Goal: Transaction & Acquisition: Purchase product/service

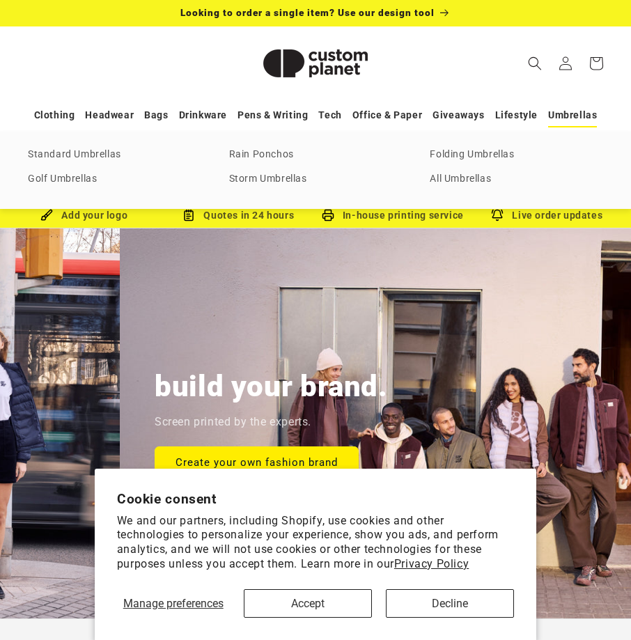
click at [569, 110] on link "Umbrellas" at bounding box center [572, 115] width 49 height 24
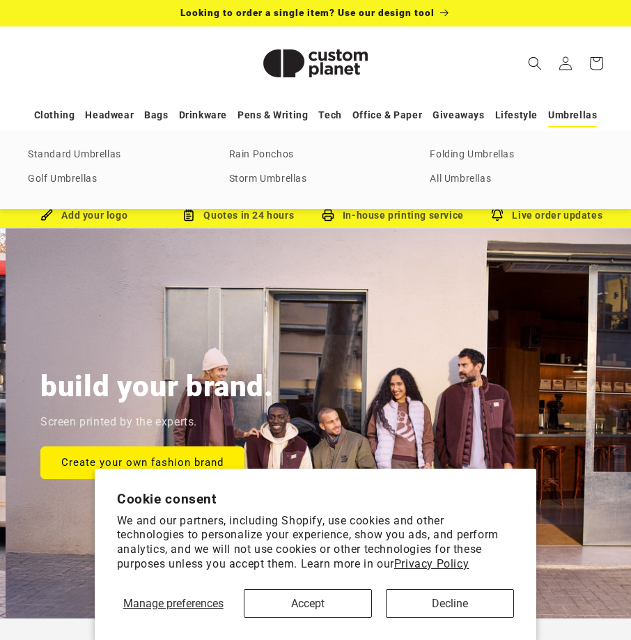
scroll to position [0, 631]
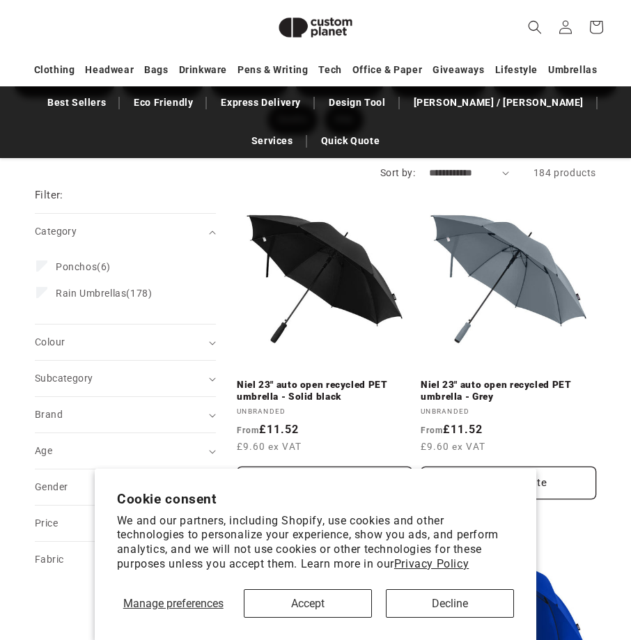
scroll to position [260, 0]
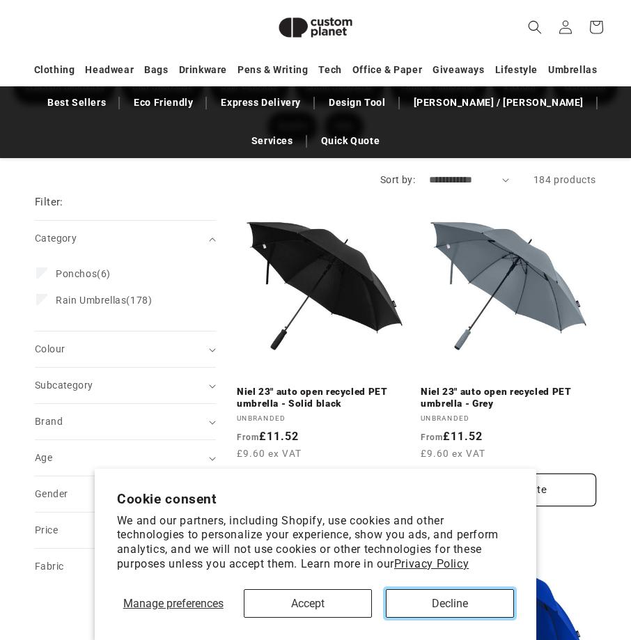
click at [449, 596] on button "Decline" at bounding box center [450, 603] width 128 height 29
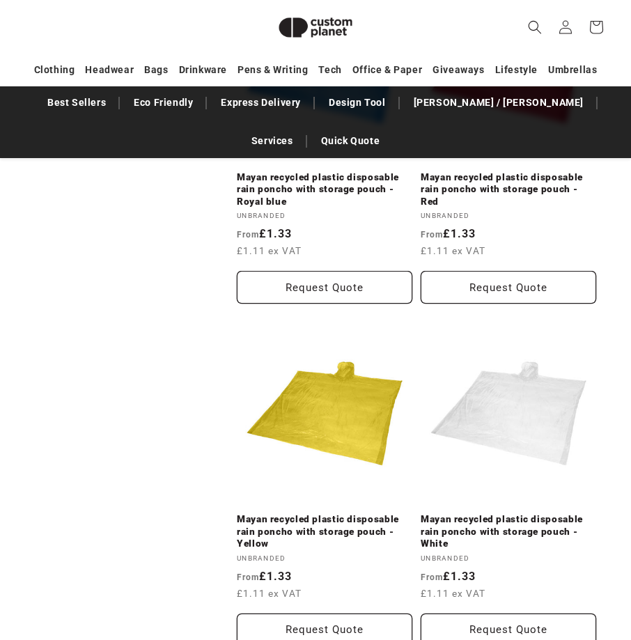
scroll to position [1791, 0]
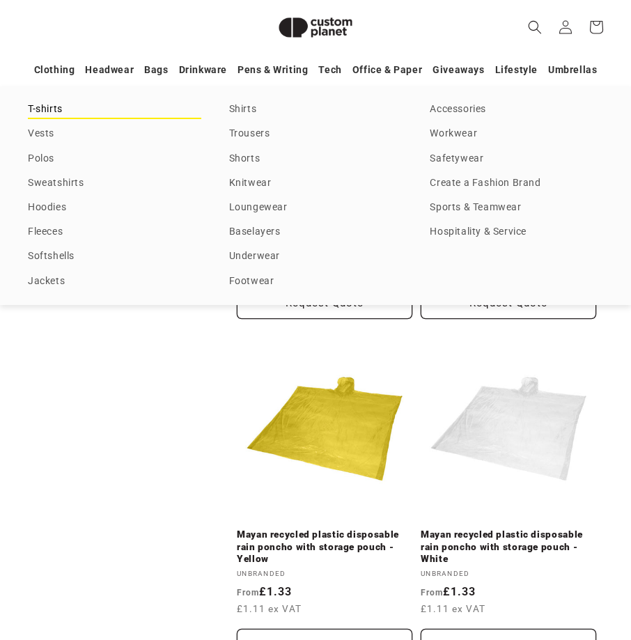
click at [54, 106] on link "T-shirts" at bounding box center [114, 109] width 173 height 19
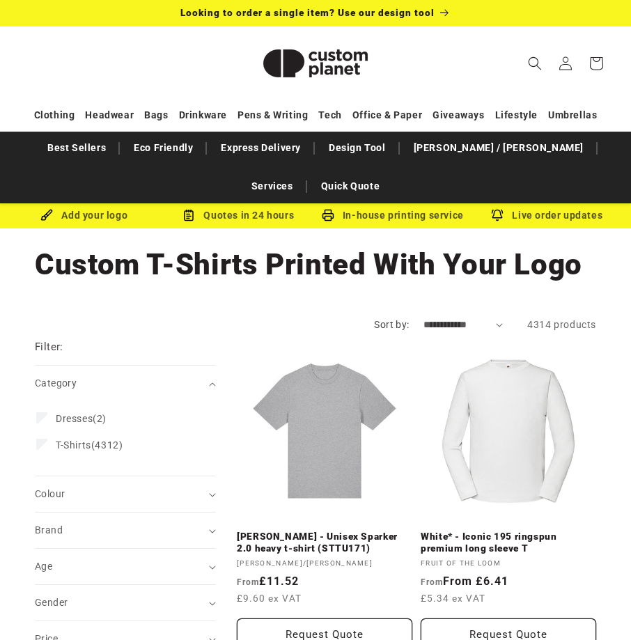
click at [375, 555] on link "Heather Grey - Unisex Sparker 2.0 heavy t-shirt (STTU171)" at bounding box center [324, 542] width 175 height 24
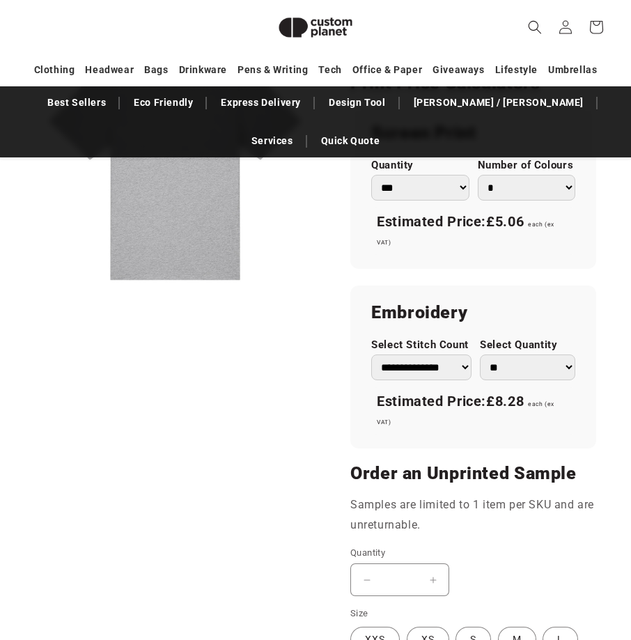
scroll to position [956, 0]
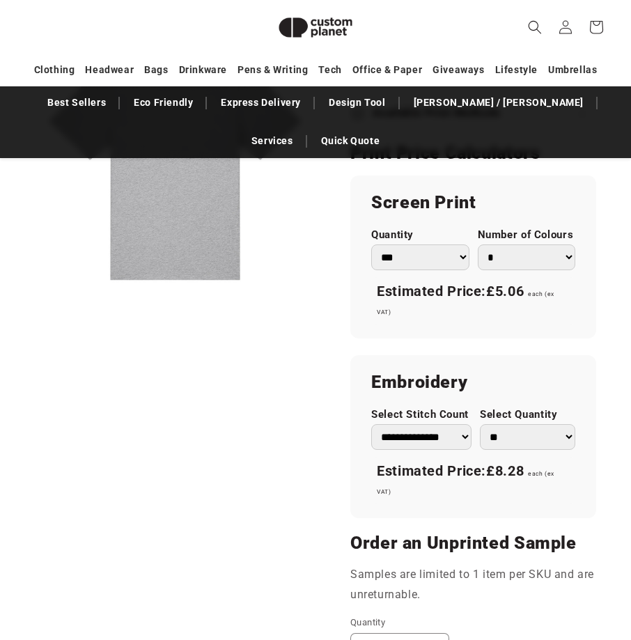
click at [462, 258] on select "*** *** *** **** **** **** ***** *****" at bounding box center [420, 257] width 98 height 26
select select "**"
click at [371, 244] on select "*** *** *** **** **** **** ***** *****" at bounding box center [420, 257] width 98 height 26
click at [315, 363] on div "Stanley/Stella Heather Grey - Unisex Sparker 2.0 heavy t-shirt (STTU171) Heathe…" at bounding box center [455, 92] width 281 height 1627
click at [566, 255] on select "* * * * * * *" at bounding box center [527, 257] width 98 height 26
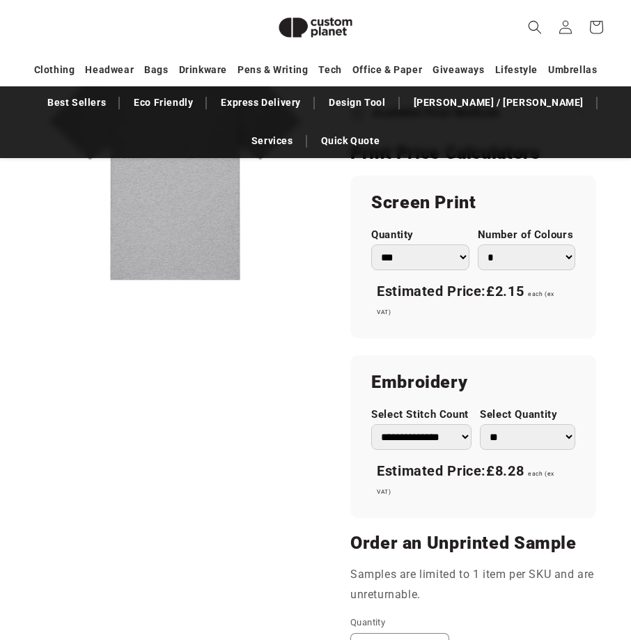
select select "*"
click at [478, 244] on select "* * * * * * *" at bounding box center [527, 257] width 98 height 26
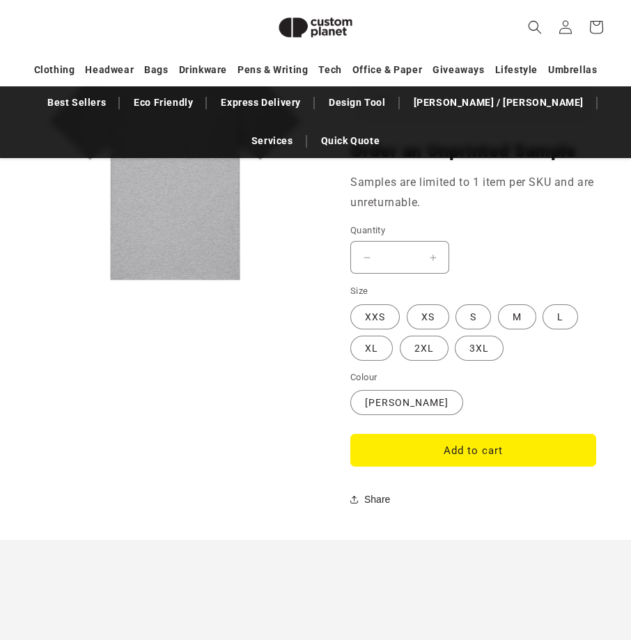
scroll to position [1304, 0]
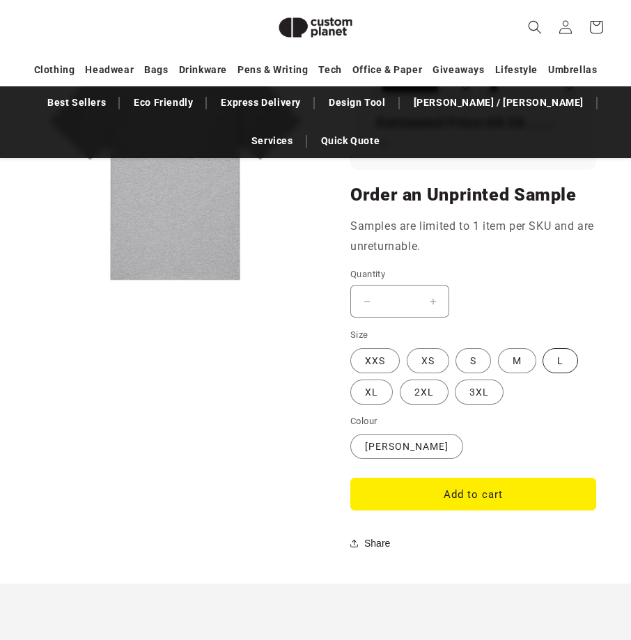
click at [566, 355] on label "L Variant sold out or unavailable" at bounding box center [560, 360] width 36 height 25
click at [473, 482] on button "Add to cart" at bounding box center [473, 494] width 246 height 33
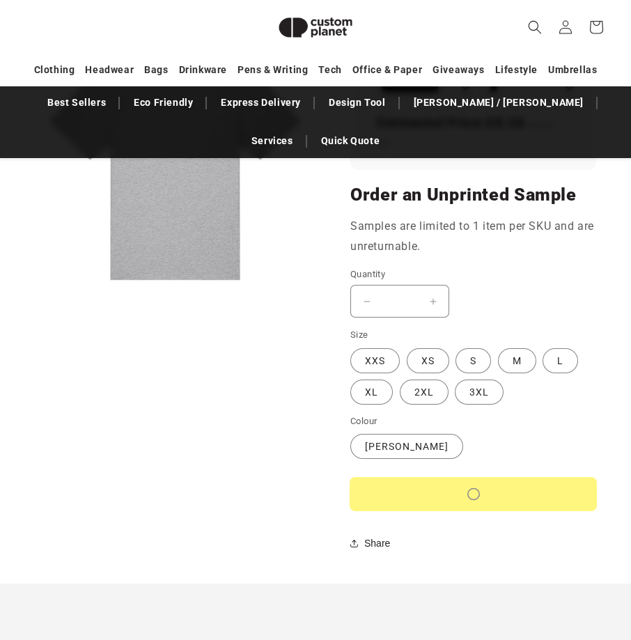
click at [473, 482] on button "Add to cart" at bounding box center [473, 494] width 246 height 33
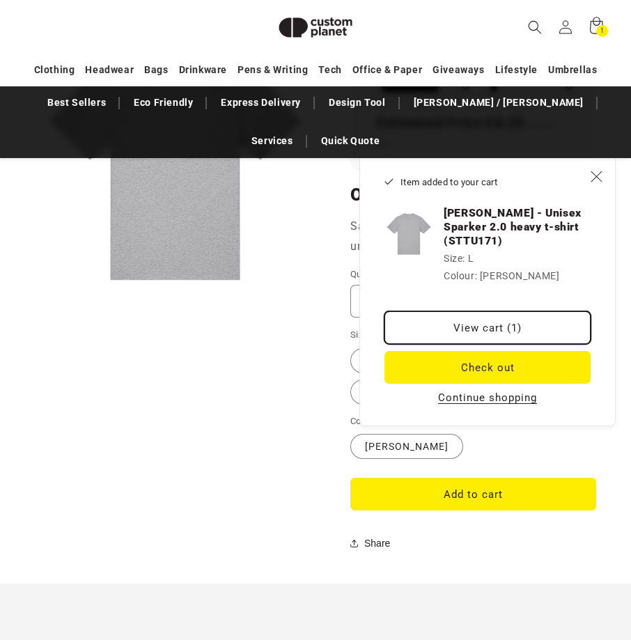
click at [492, 331] on link "View cart (1)" at bounding box center [487, 327] width 206 height 33
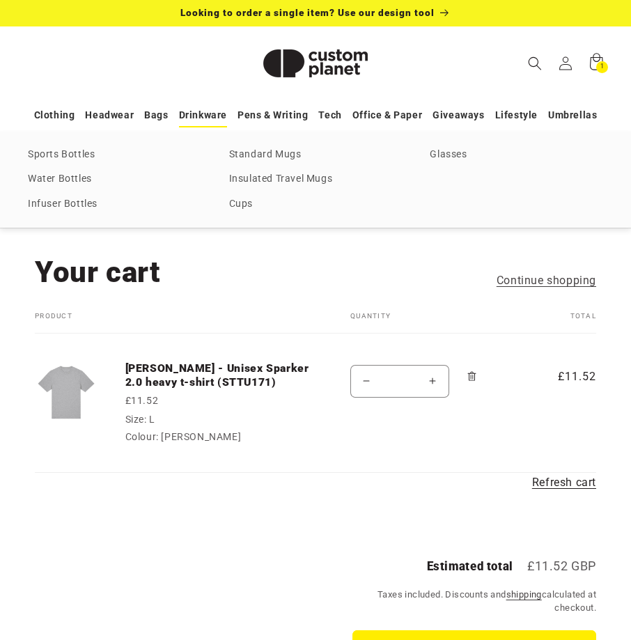
click at [202, 116] on link "Drinkware" at bounding box center [203, 115] width 48 height 24
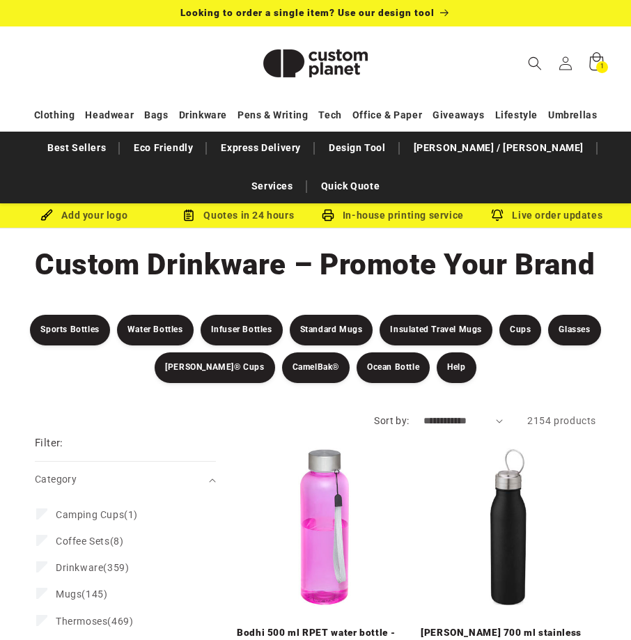
click at [598, 65] on div "1 1 item" at bounding box center [602, 67] width 12 height 12
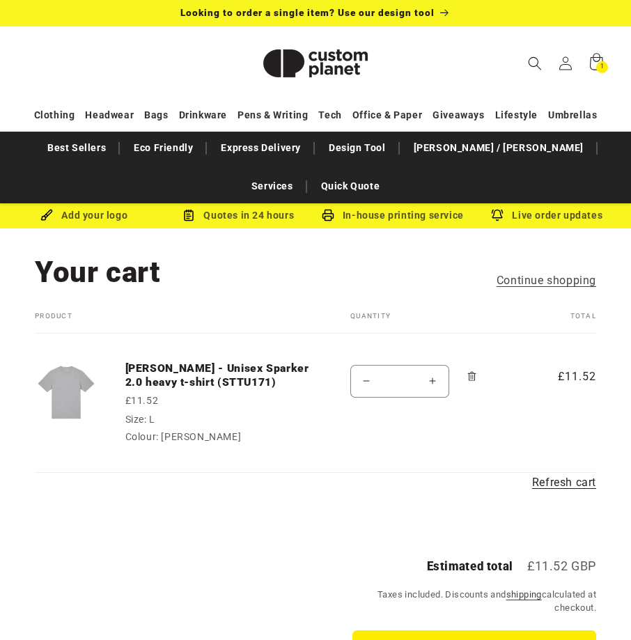
click at [471, 375] on icon "Remove Heather Grey - Unisex Sparker 2.0 heavy t-shirt (STTU171) - L / Heather …" at bounding box center [471, 376] width 10 height 10
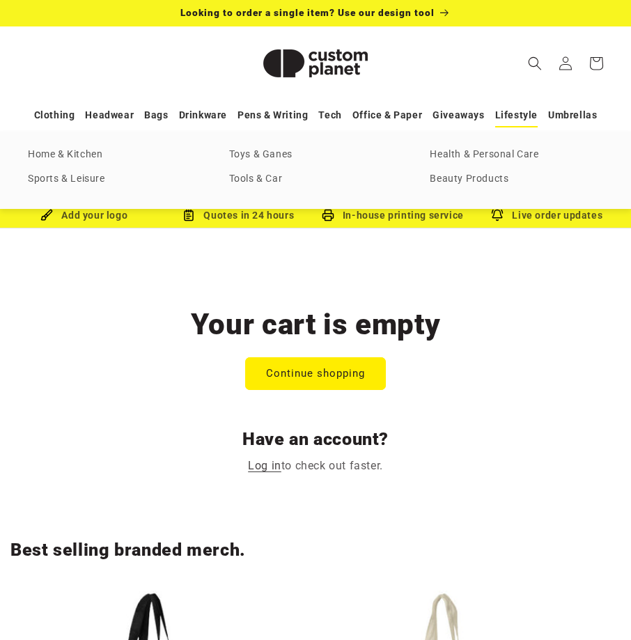
click at [521, 116] on link "Lifestyle" at bounding box center [516, 115] width 42 height 24
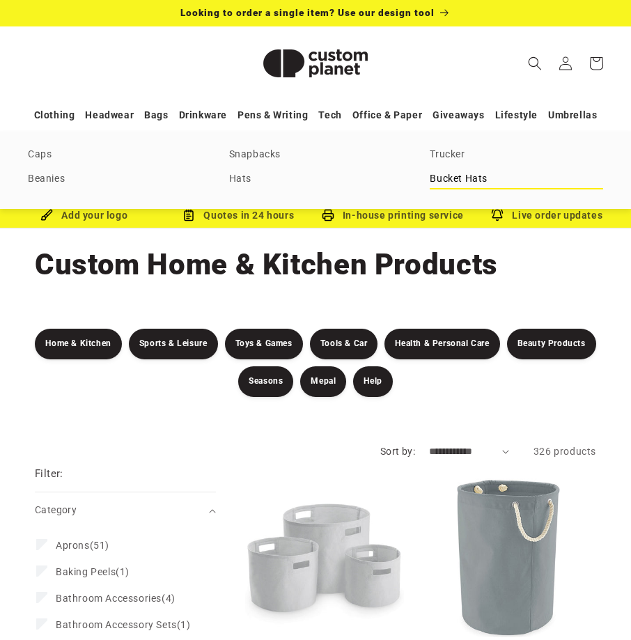
click at [450, 182] on link "Bucket Hats" at bounding box center [515, 179] width 173 height 19
click at [448, 183] on link "Bucket Hats" at bounding box center [515, 179] width 173 height 19
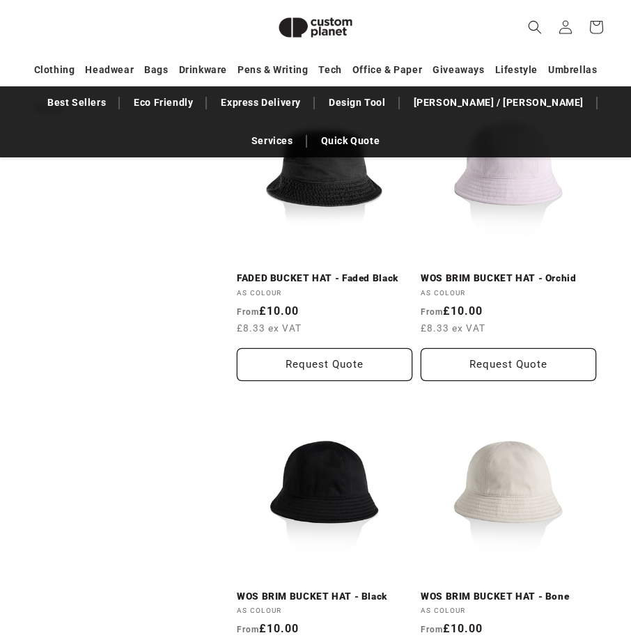
scroll to position [469, 0]
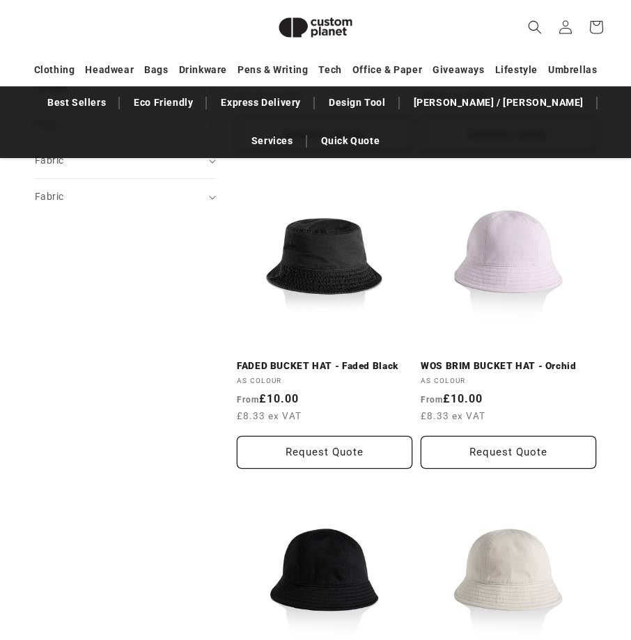
click at [320, 365] on link "FADED BUCKET HAT - Faded Black" at bounding box center [324, 366] width 175 height 13
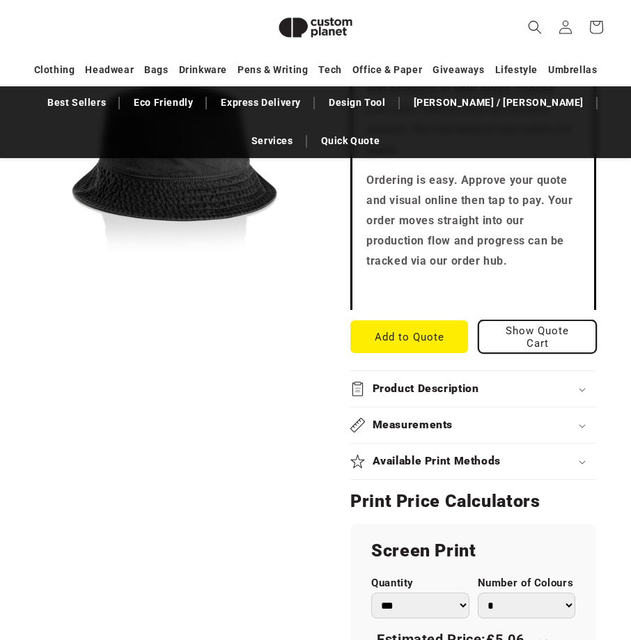
scroll to position [538, 0]
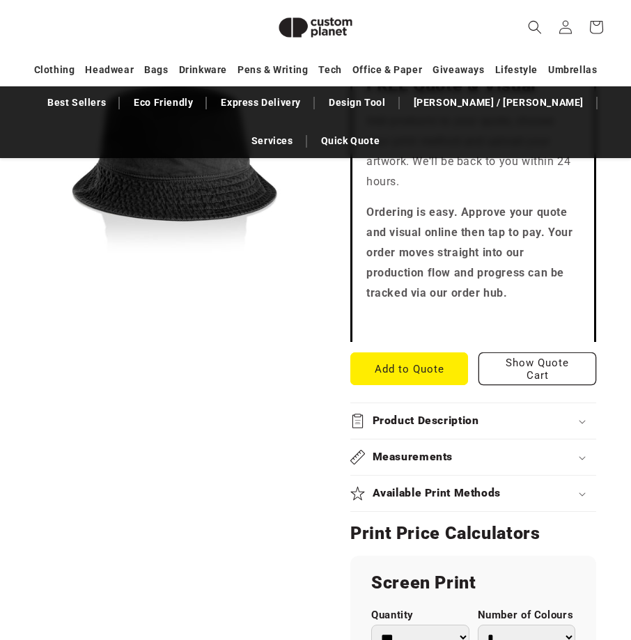
click at [425, 457] on h2 "Measurements" at bounding box center [412, 457] width 81 height 15
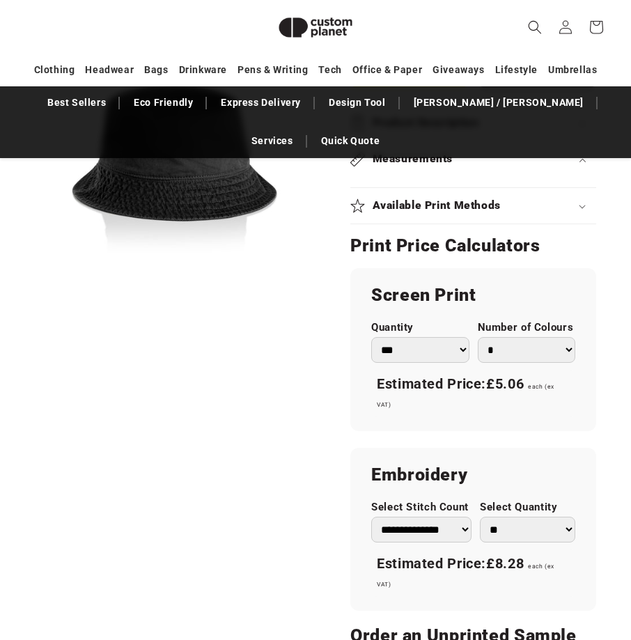
scroll to position [886, 0]
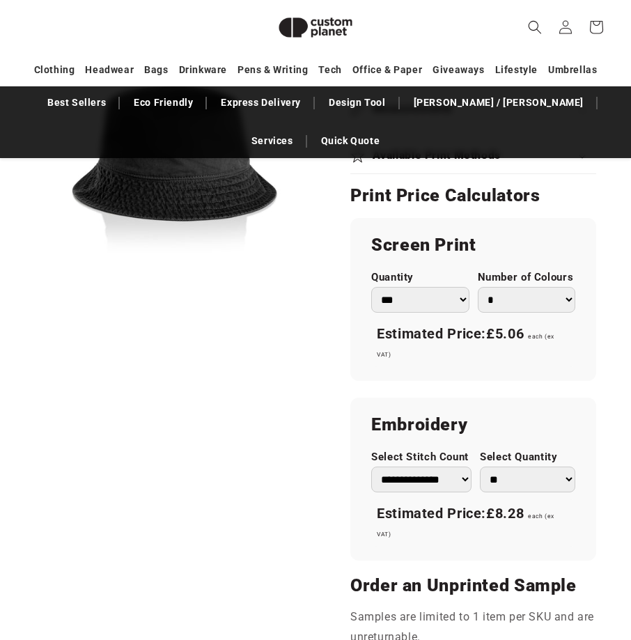
click at [568, 297] on select "* * * * * * *" at bounding box center [527, 300] width 98 height 26
click at [478, 287] on select "* * * * * * *" at bounding box center [527, 300] width 98 height 26
click at [574, 301] on select "* * * * * * *" at bounding box center [527, 300] width 98 height 26
click at [478, 287] on select "* * * * * * *" at bounding box center [527, 300] width 98 height 26
click at [569, 295] on select "* * * * * * *" at bounding box center [527, 300] width 98 height 26
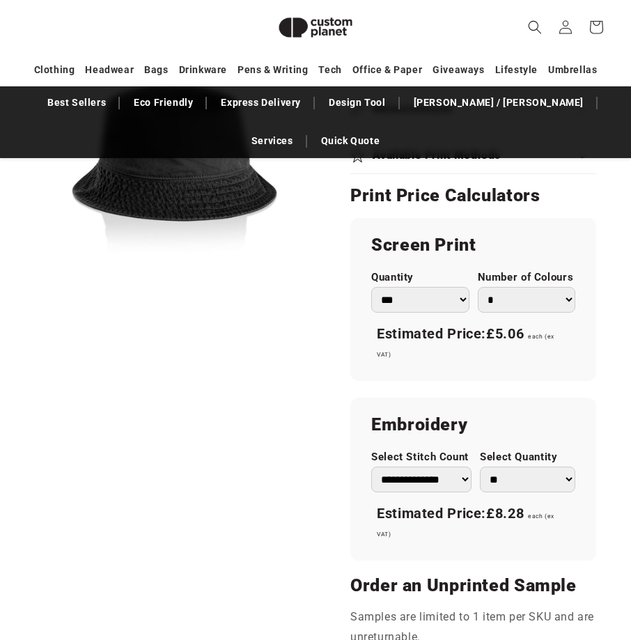
select select "*"
click at [478, 287] on select "* * * * * * *" at bounding box center [527, 300] width 98 height 26
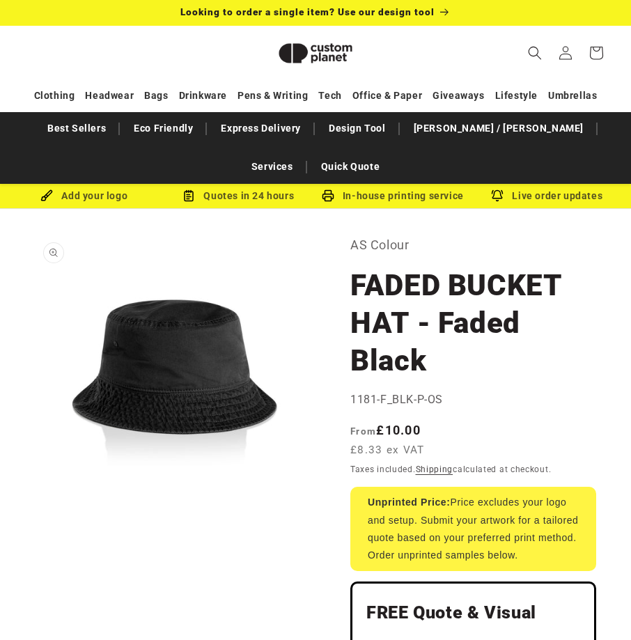
scroll to position [0, 0]
